Goal: Transaction & Acquisition: Subscribe to service/newsletter

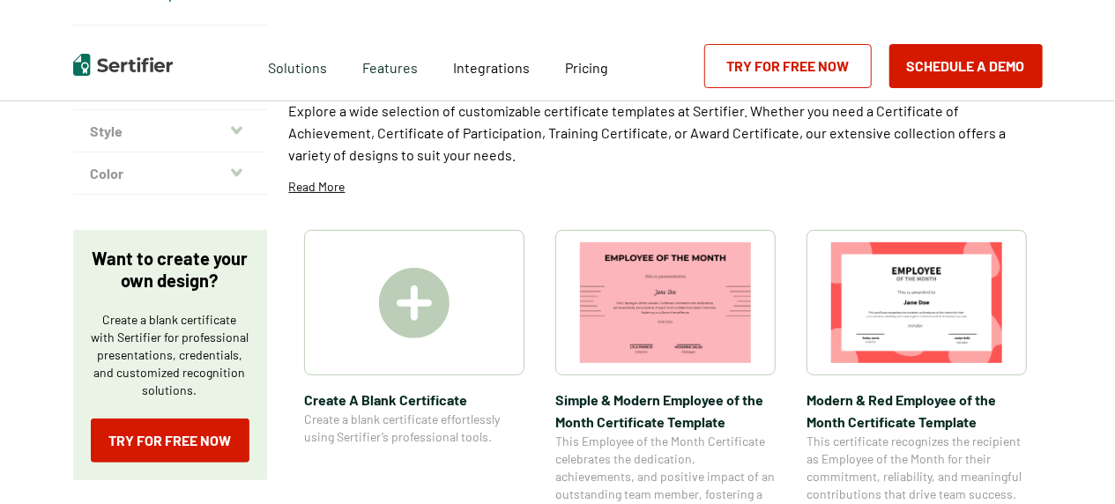
scroll to position [176, 0]
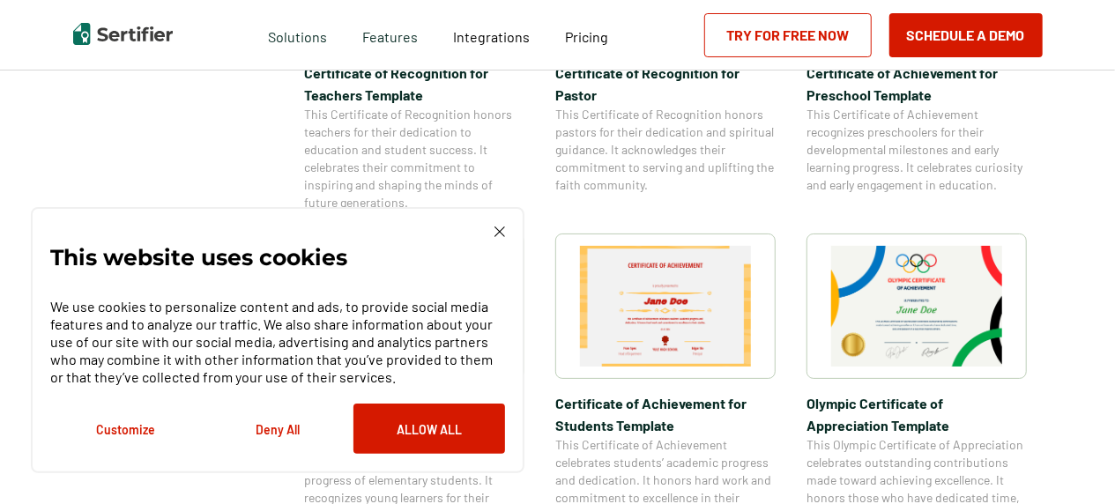
scroll to position [1234, 0]
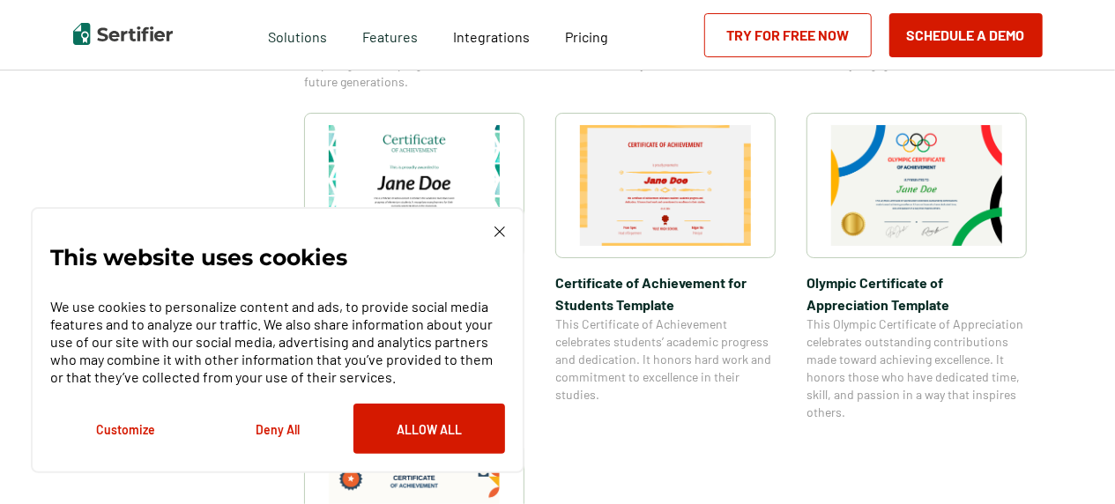
click at [952, 192] on img at bounding box center [916, 185] width 171 height 121
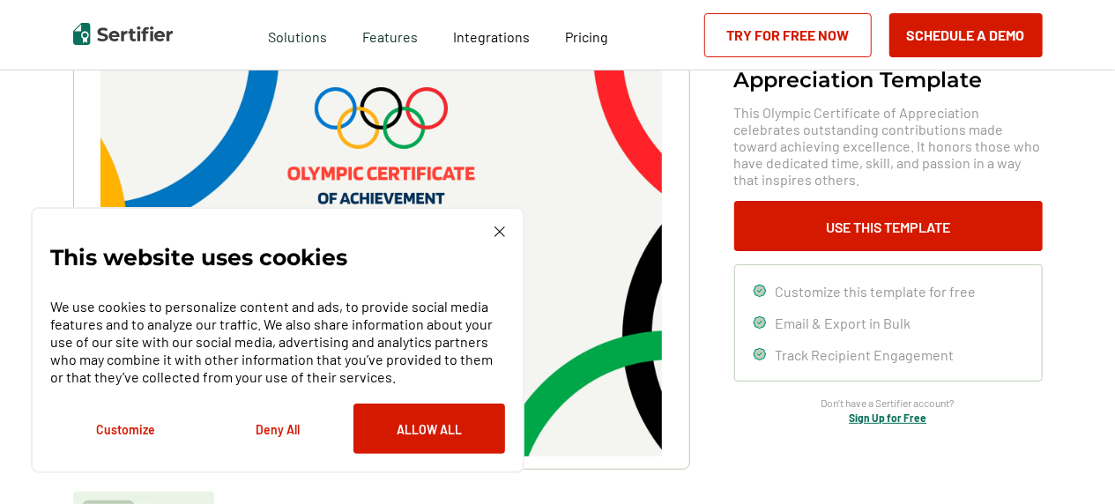
scroll to position [176, 0]
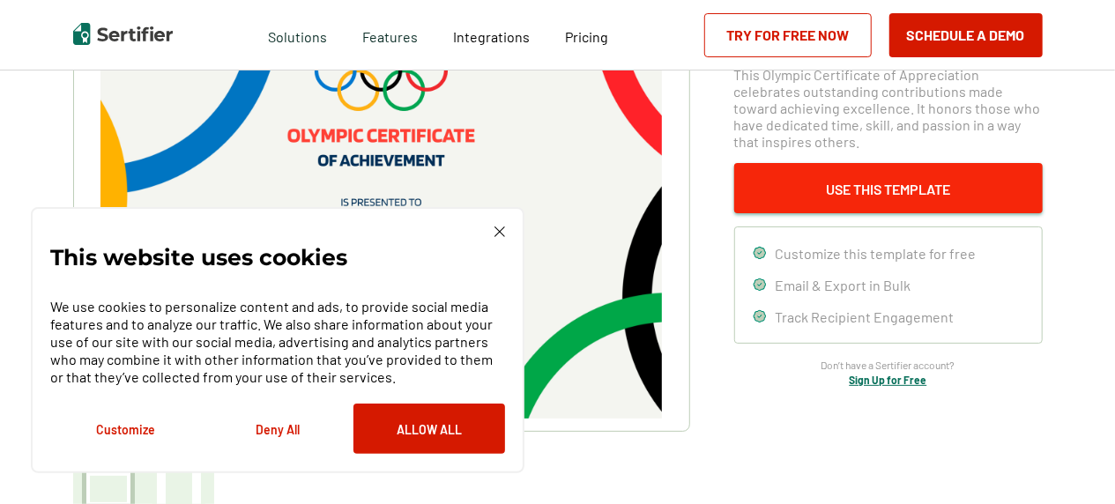
click at [905, 203] on button "Use This Template" at bounding box center [888, 188] width 309 height 50
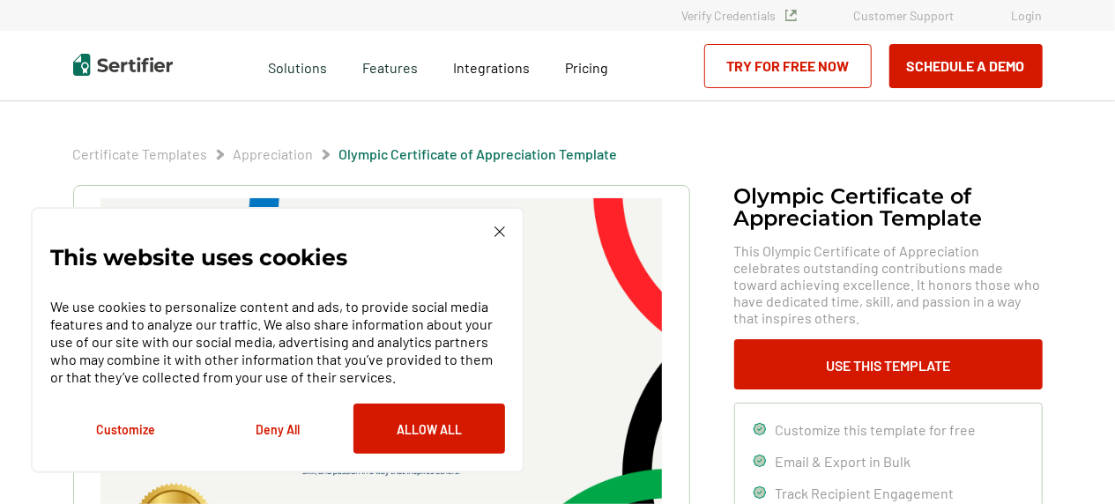
scroll to position [0, 0]
click at [495, 232] on img at bounding box center [499, 232] width 11 height 11
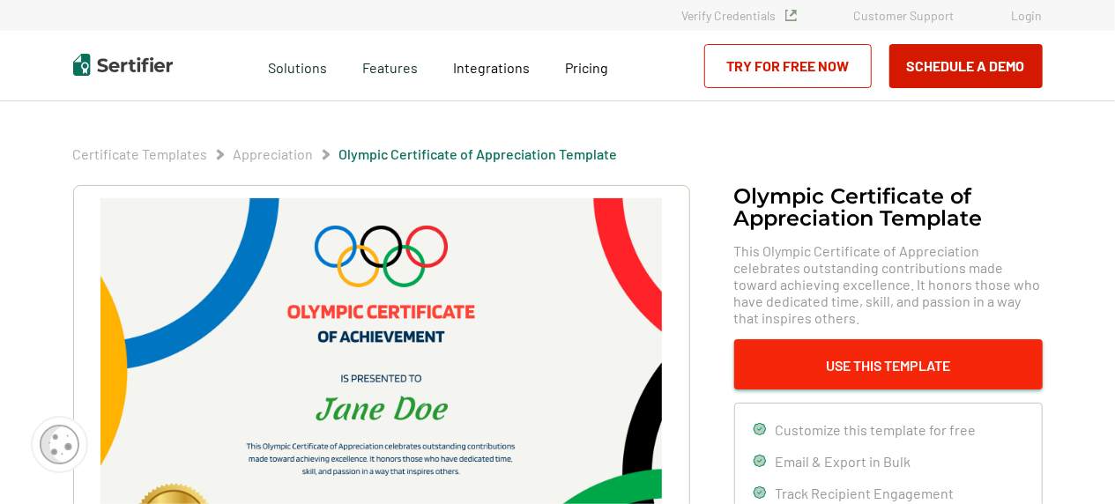
click at [834, 359] on button "Use This Template" at bounding box center [888, 364] width 309 height 50
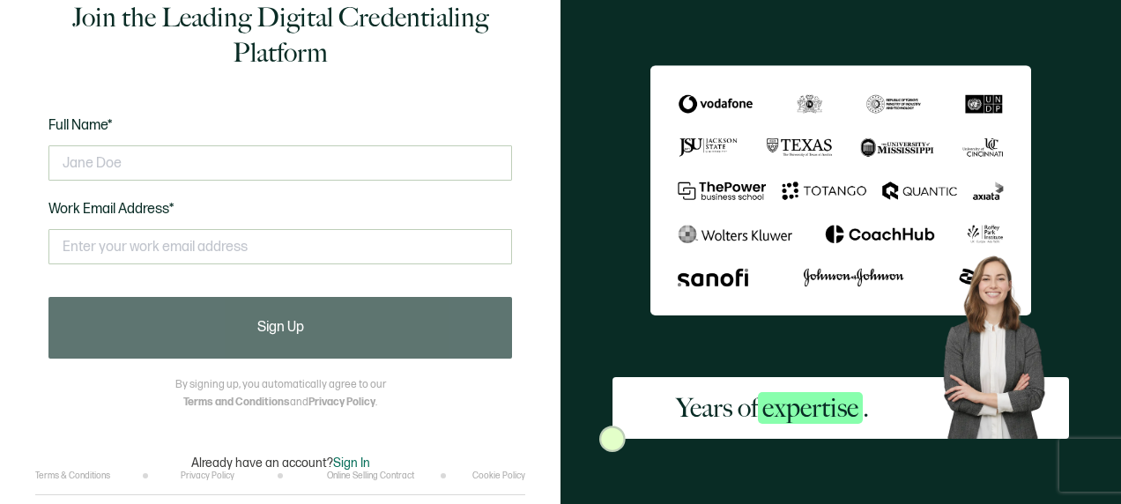
scroll to position [41, 0]
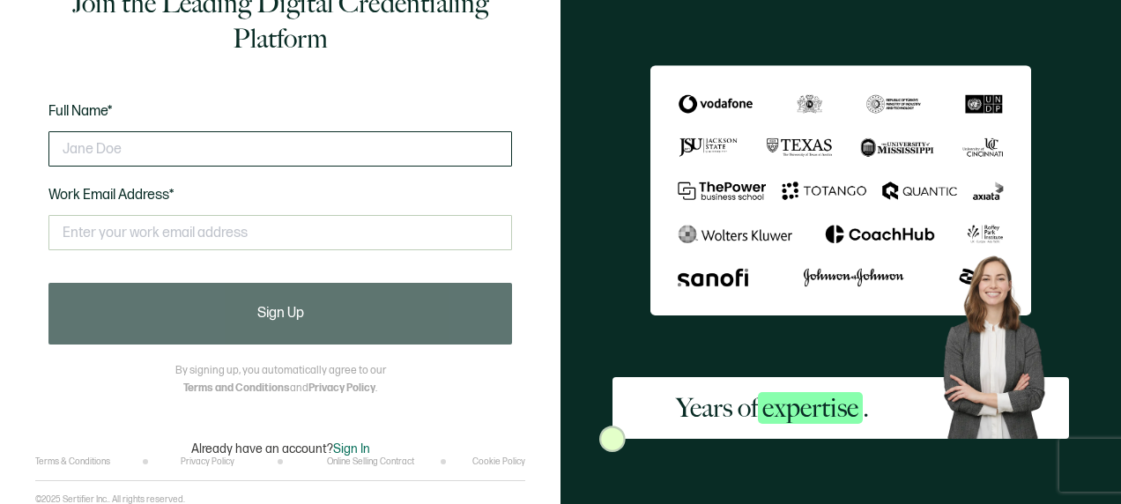
click at [309, 157] on input "text" at bounding box center [280, 148] width 464 height 35
type input "[PERSON_NAME] [PERSON_NAME]"
type input "[PERSON_NAME][EMAIL_ADDRESS][DOMAIN_NAME]"
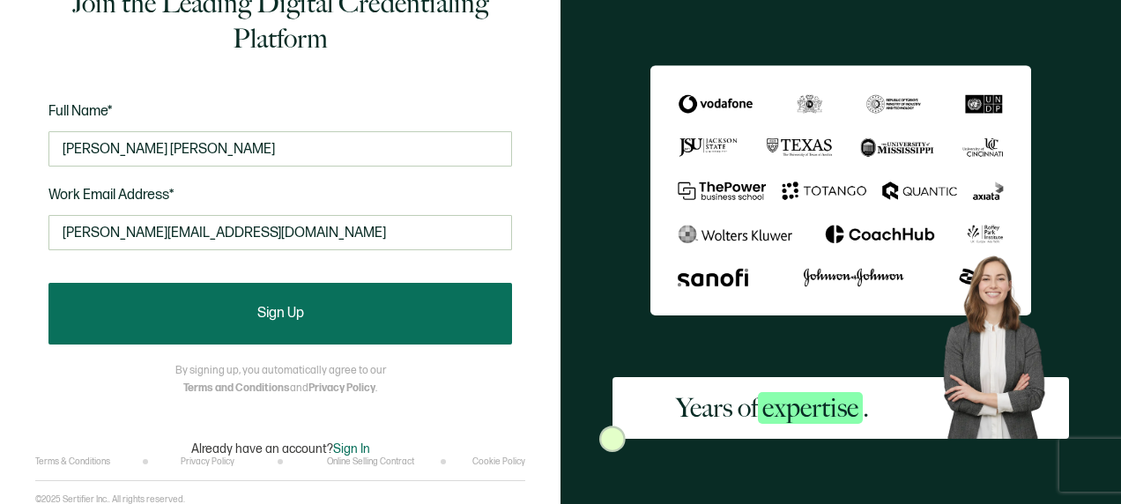
click at [298, 326] on button "Sign Up" at bounding box center [280, 314] width 464 height 62
